Goal: Task Accomplishment & Management: Manage account settings

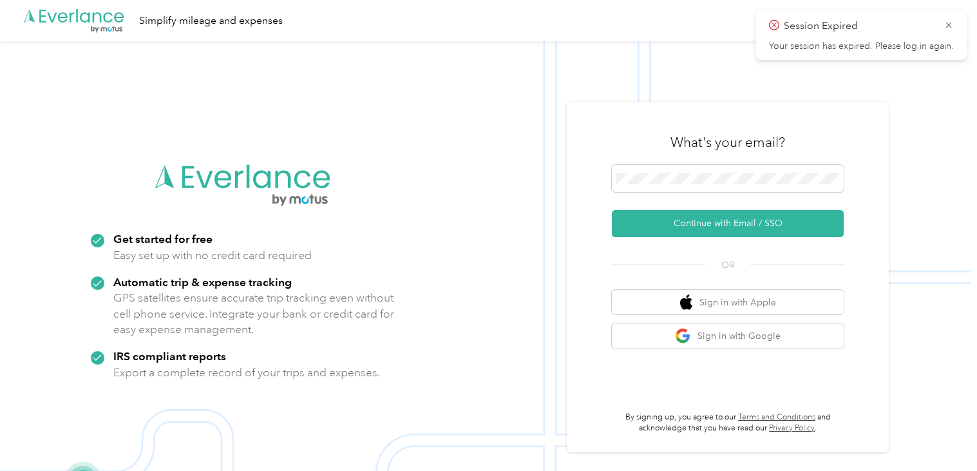
click at [784, 193] on div at bounding box center [728, 181] width 232 height 32
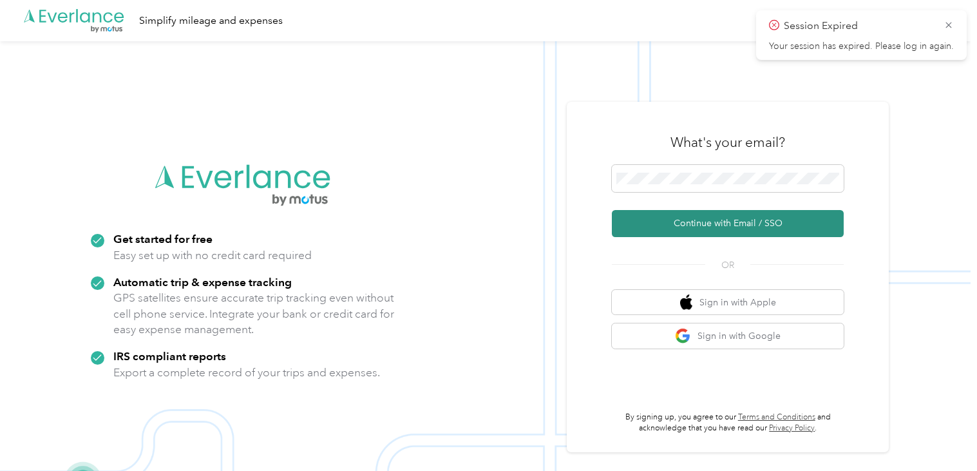
click at [715, 215] on button "Continue with Email / SSO" at bounding box center [728, 223] width 232 height 27
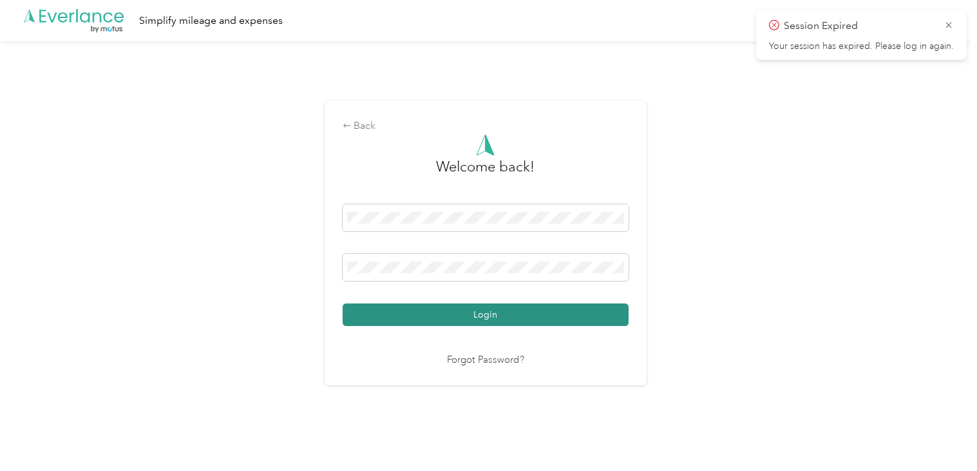
click at [510, 308] on button "Login" at bounding box center [486, 314] width 286 height 23
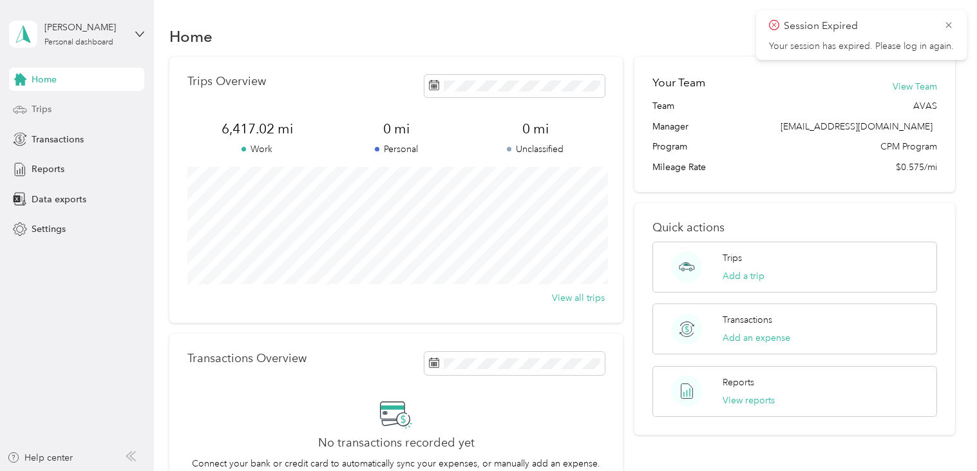
click at [48, 108] on span "Trips" at bounding box center [42, 109] width 20 height 14
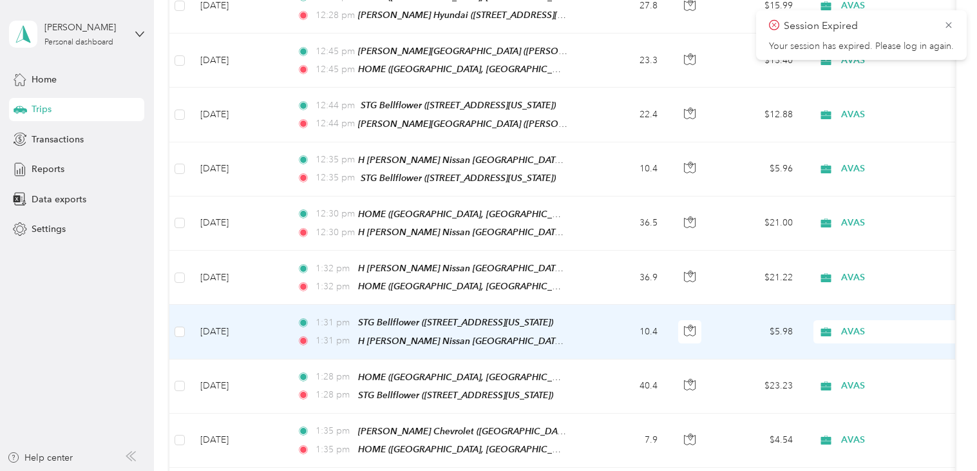
scroll to position [1295, 0]
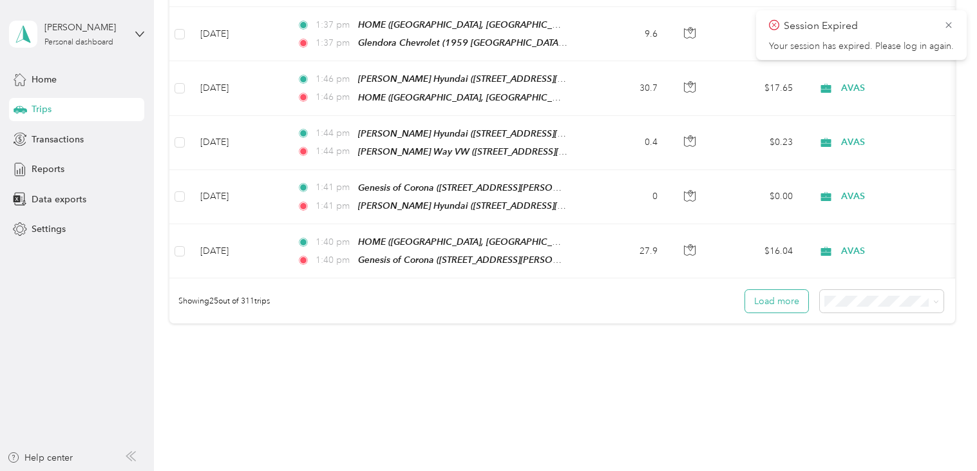
click at [780, 290] on button "Load more" at bounding box center [776, 301] width 63 height 23
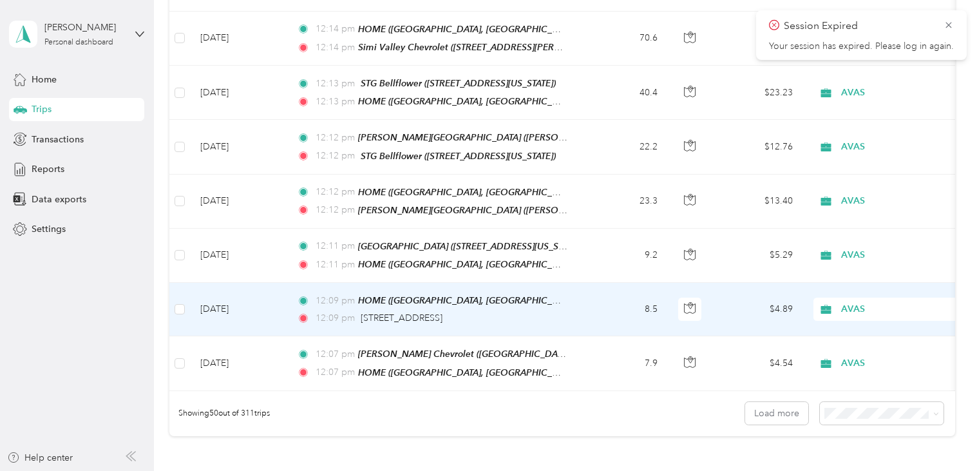
scroll to position [2540, 0]
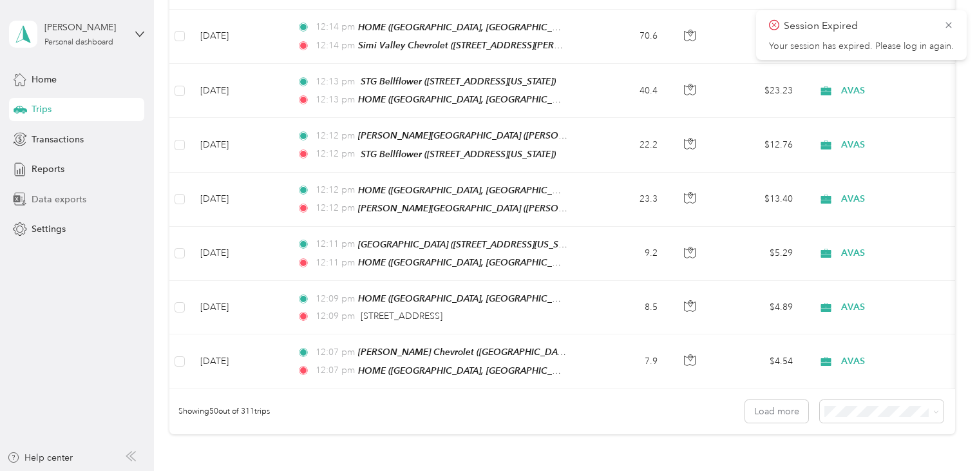
click at [59, 200] on span "Data exports" at bounding box center [59, 200] width 55 height 14
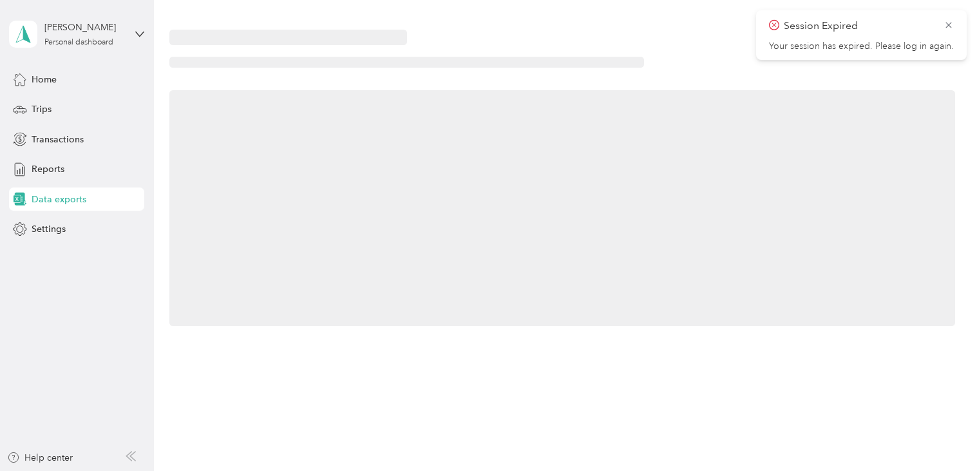
click at [59, 200] on span "Data exports" at bounding box center [59, 200] width 55 height 14
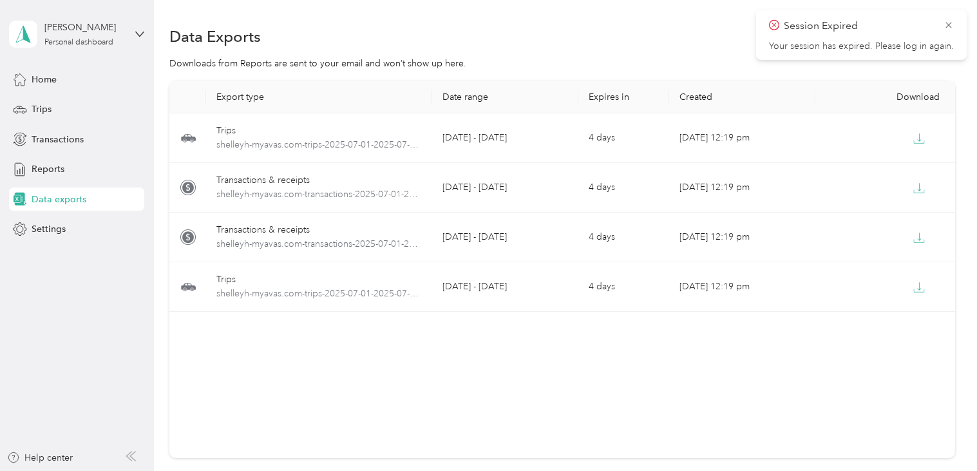
click at [941, 21] on span "Session Expired" at bounding box center [861, 26] width 185 height 16
click at [949, 22] on icon at bounding box center [948, 25] width 10 height 12
click at [920, 39] on button "New export" at bounding box center [922, 36] width 66 height 23
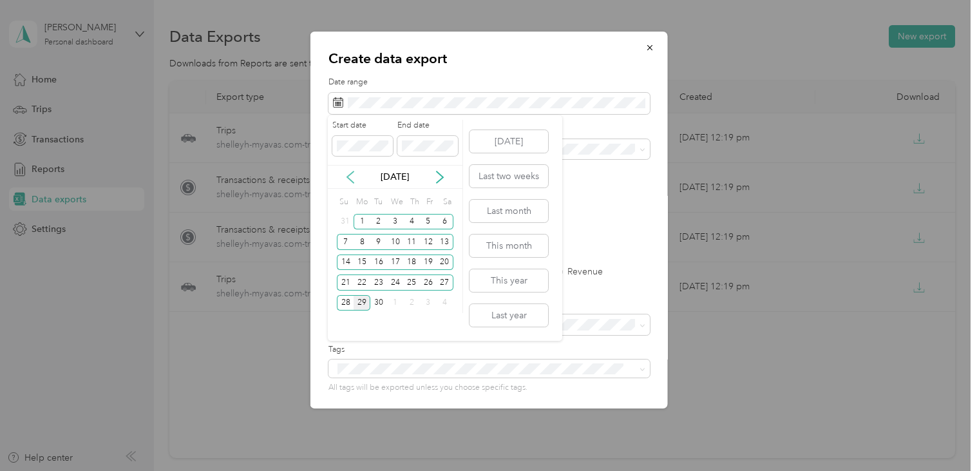
click at [349, 177] on icon at bounding box center [350, 177] width 13 height 13
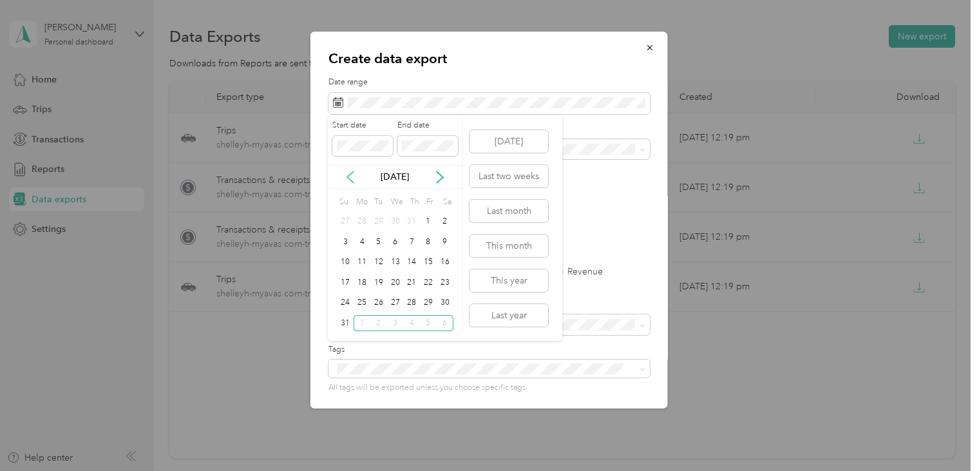
click at [347, 177] on icon at bounding box center [350, 177] width 6 height 12
click at [376, 218] on div "1" at bounding box center [378, 222] width 17 height 16
click at [406, 301] on div "31" at bounding box center [411, 303] width 17 height 16
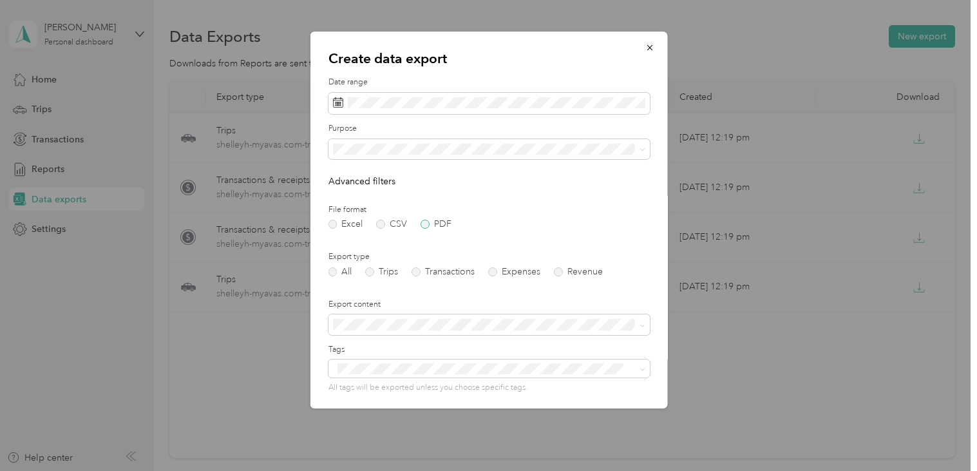
click at [433, 220] on label "PDF" at bounding box center [435, 224] width 31 height 9
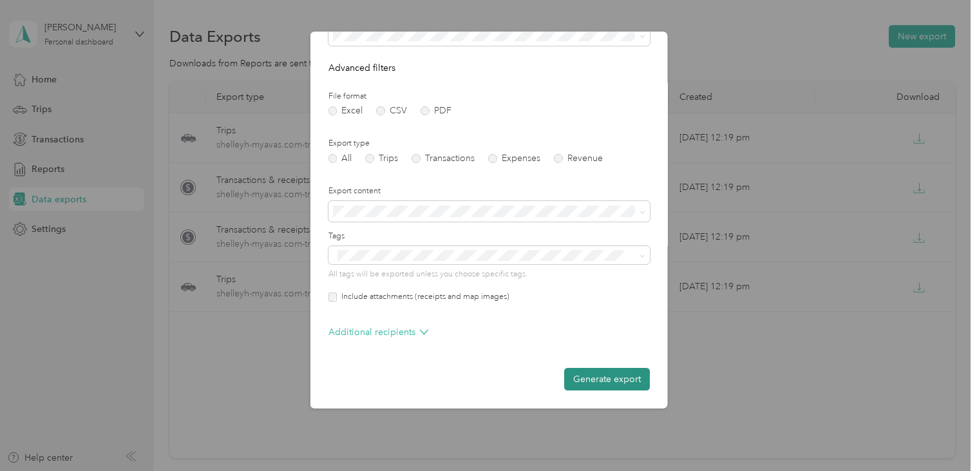
click at [595, 374] on button "Generate export" at bounding box center [606, 379] width 86 height 23
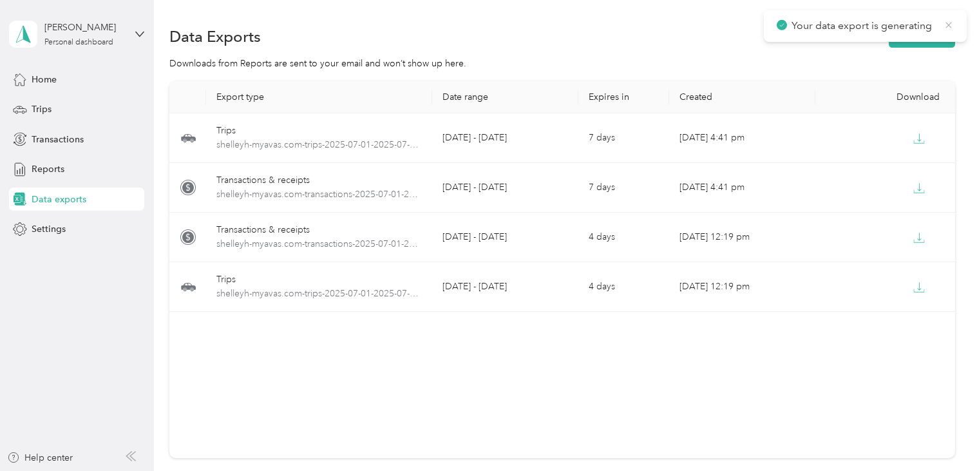
click at [948, 26] on icon at bounding box center [948, 25] width 10 height 12
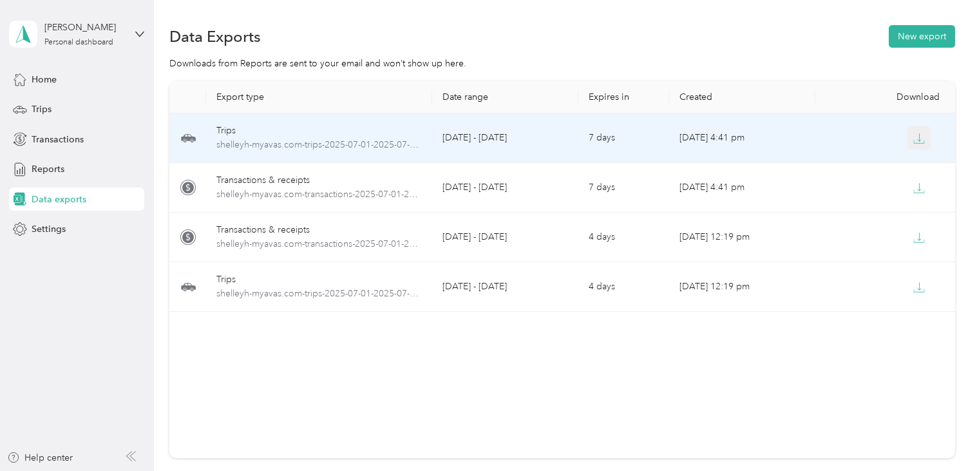
click at [920, 137] on icon "button" at bounding box center [919, 139] width 12 height 12
click at [906, 134] on div at bounding box center [888, 137] width 126 height 23
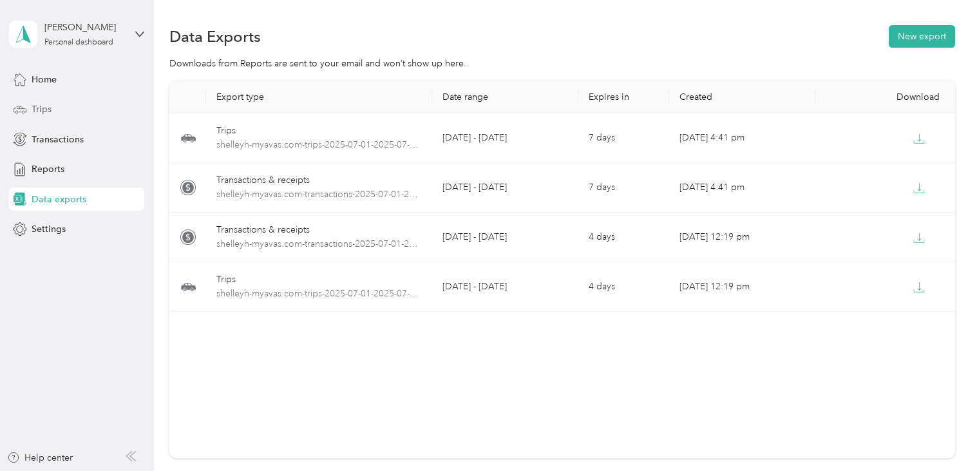
click at [62, 107] on div "Trips" at bounding box center [76, 109] width 135 height 23
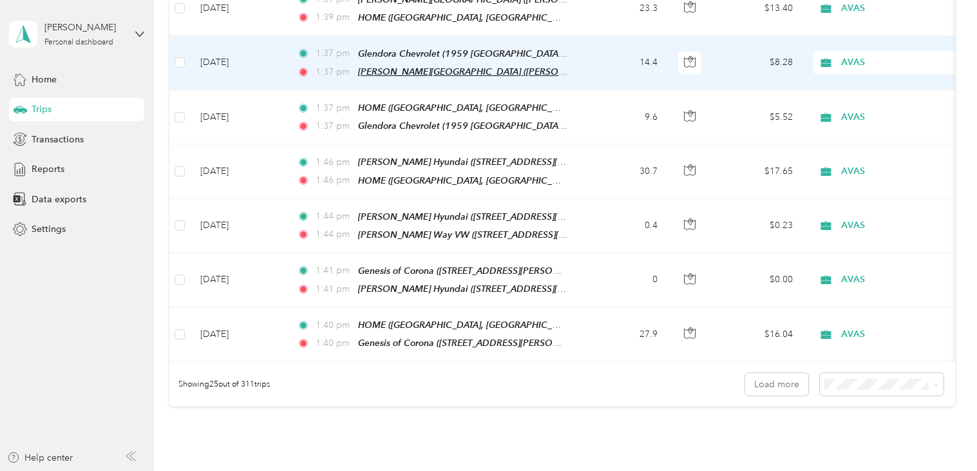
scroll to position [1211, 0]
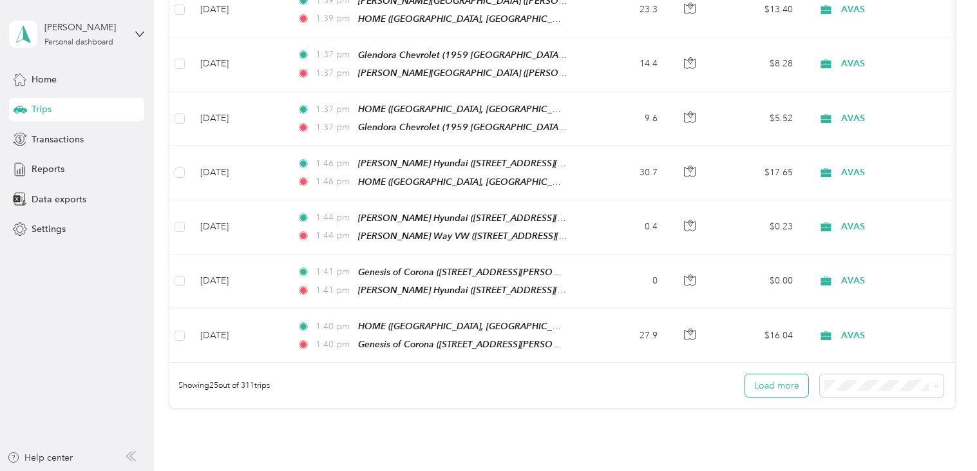
click at [779, 374] on button "Load more" at bounding box center [776, 385] width 63 height 23
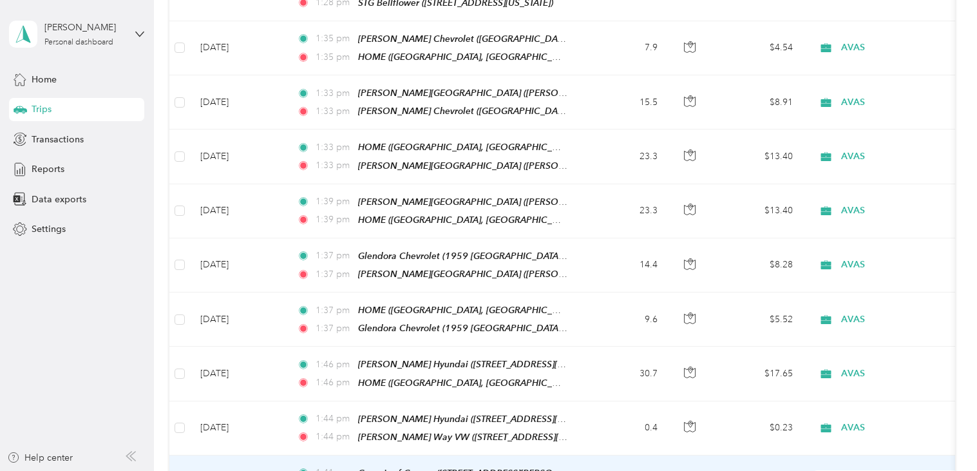
scroll to position [1006, 0]
